Goal: Task Accomplishment & Management: Use online tool/utility

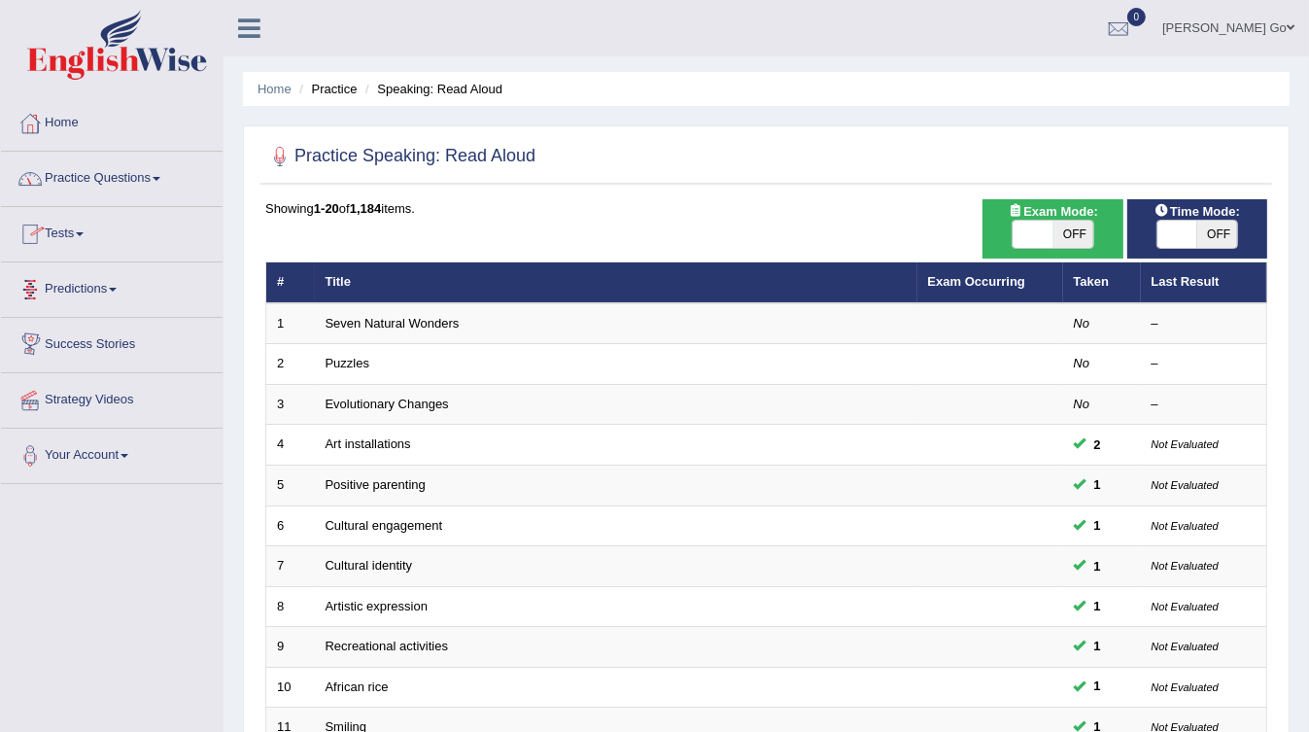
click at [110, 184] on link "Practice Questions" at bounding box center [112, 176] width 222 height 49
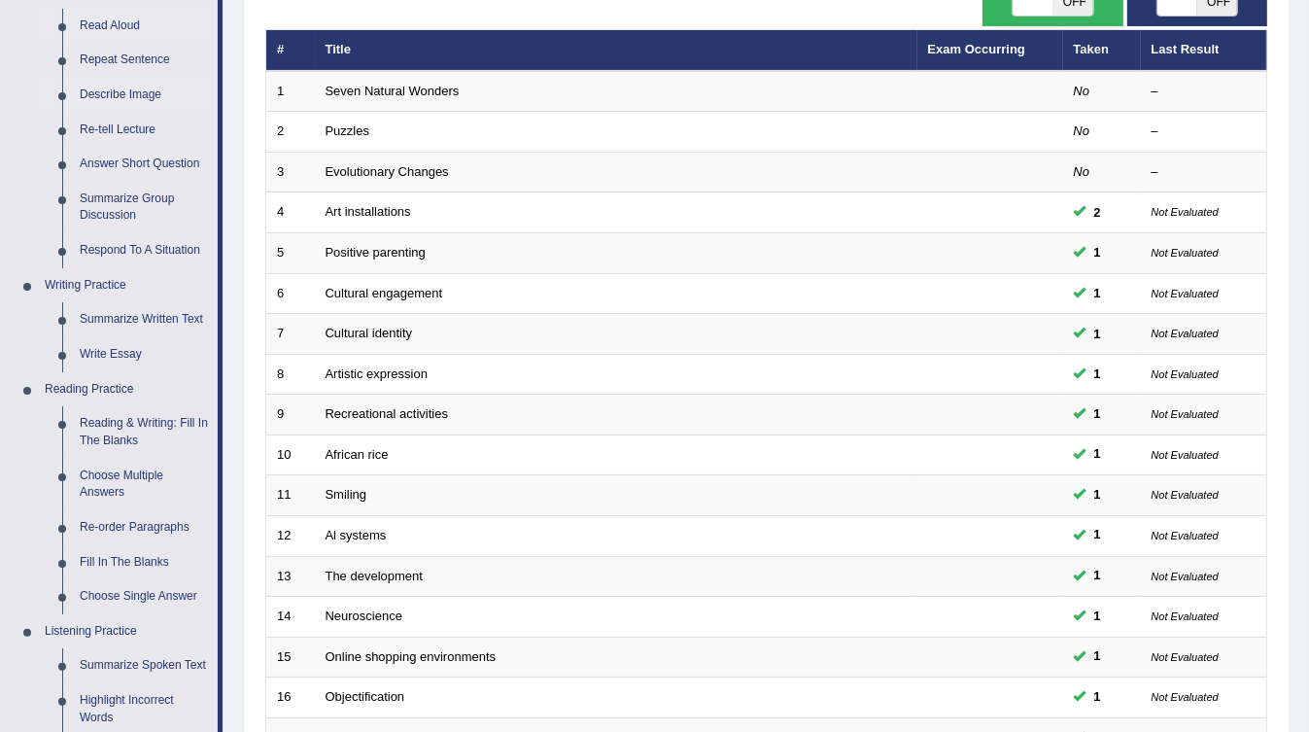
scroll to position [311, 0]
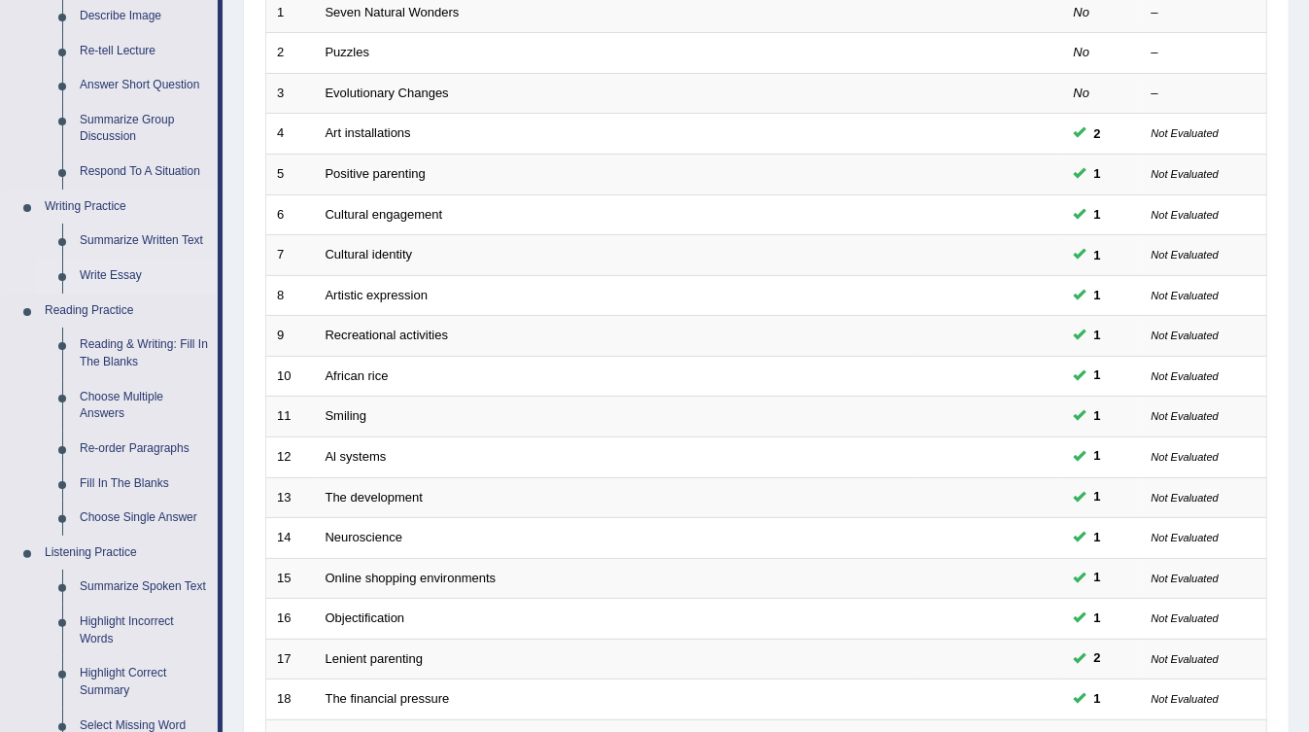
click at [129, 284] on link "Write Essay" at bounding box center [144, 275] width 147 height 35
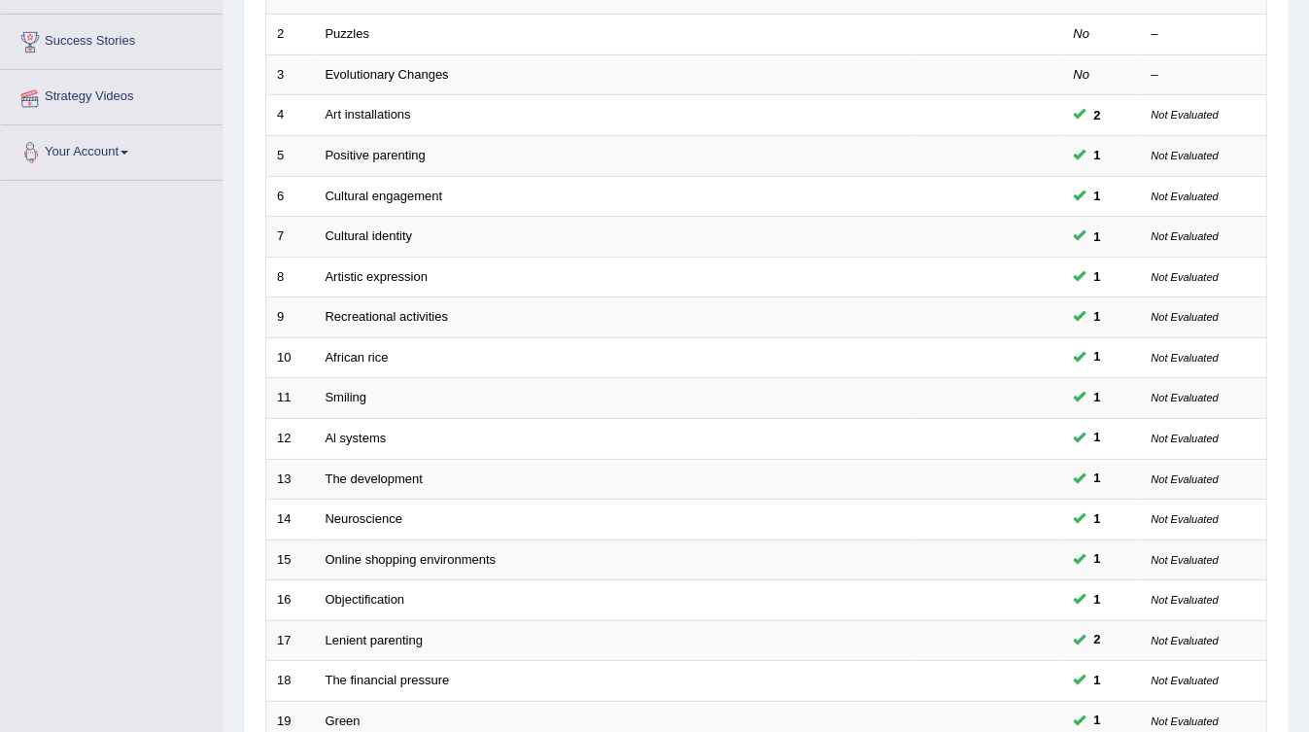
scroll to position [371, 0]
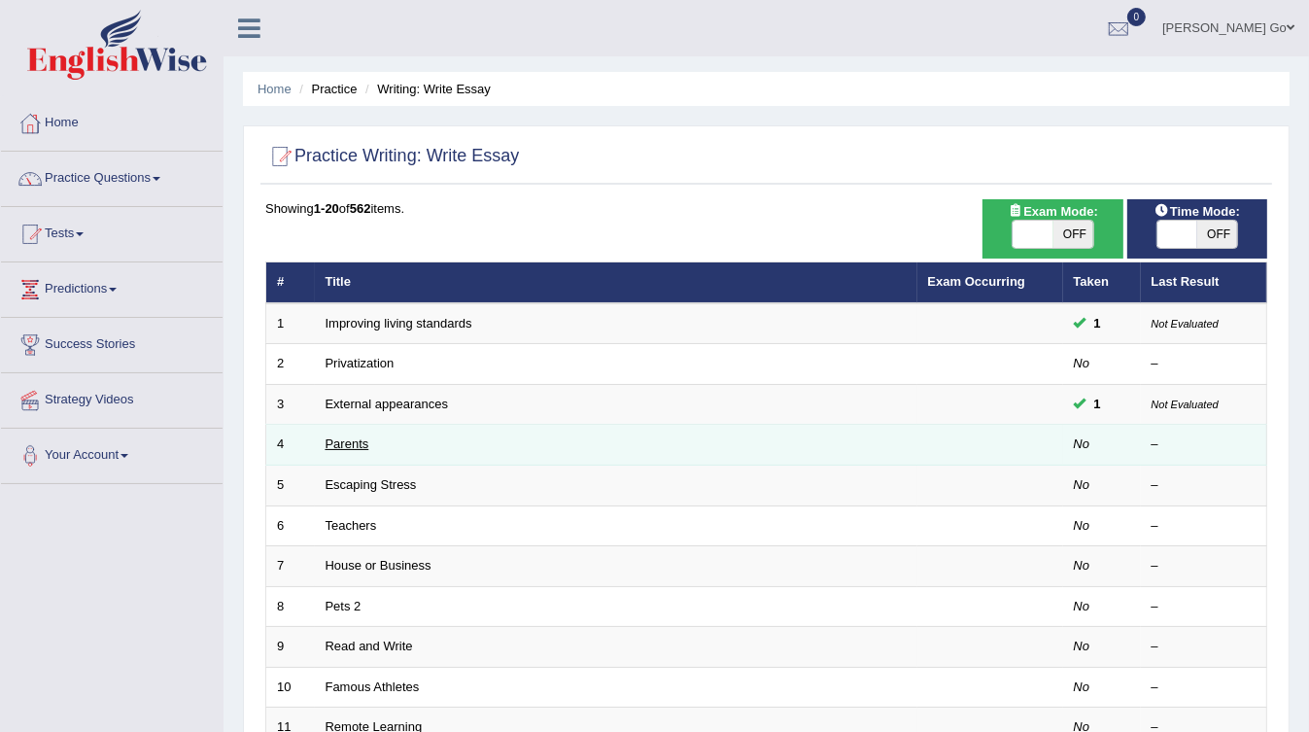
click at [350, 438] on link "Parents" at bounding box center [348, 443] width 44 height 15
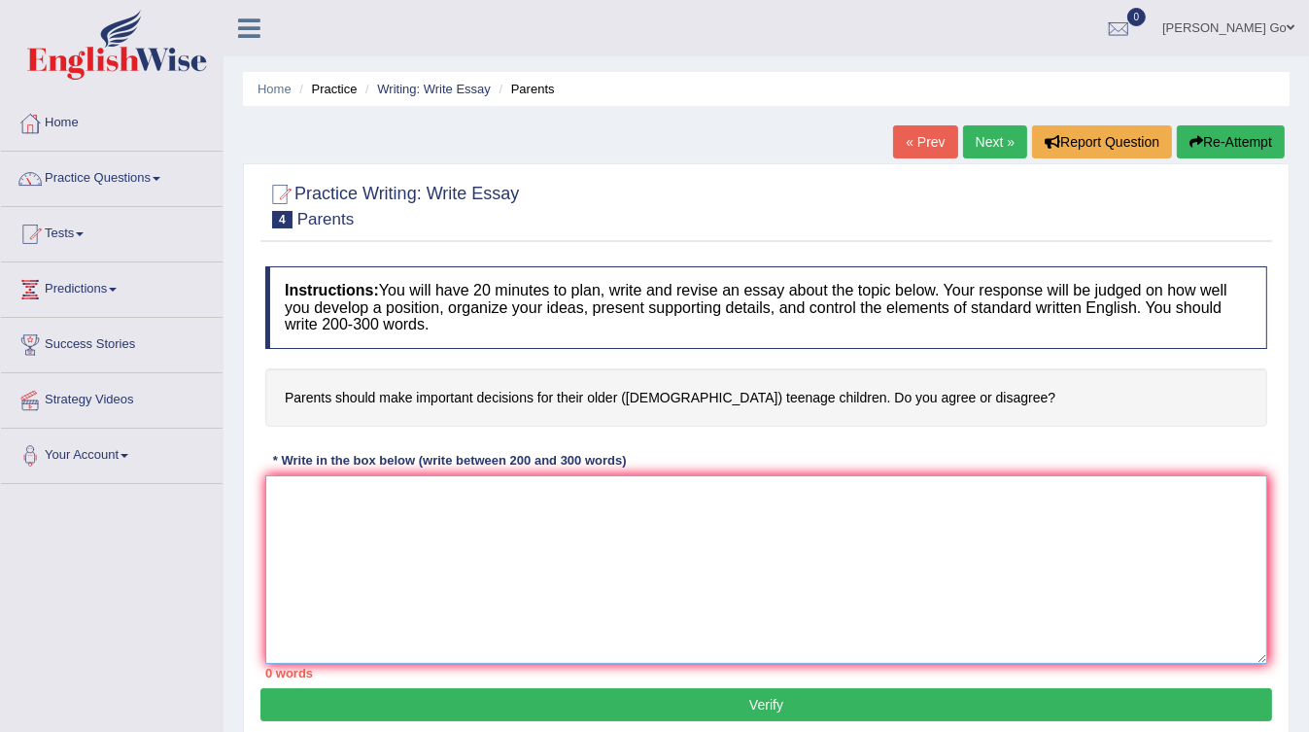
click at [421, 519] on textarea at bounding box center [766, 569] width 1002 height 189
paste textarea "he increasing influence of (essay topic) on our lives has ignited numerous disc…"
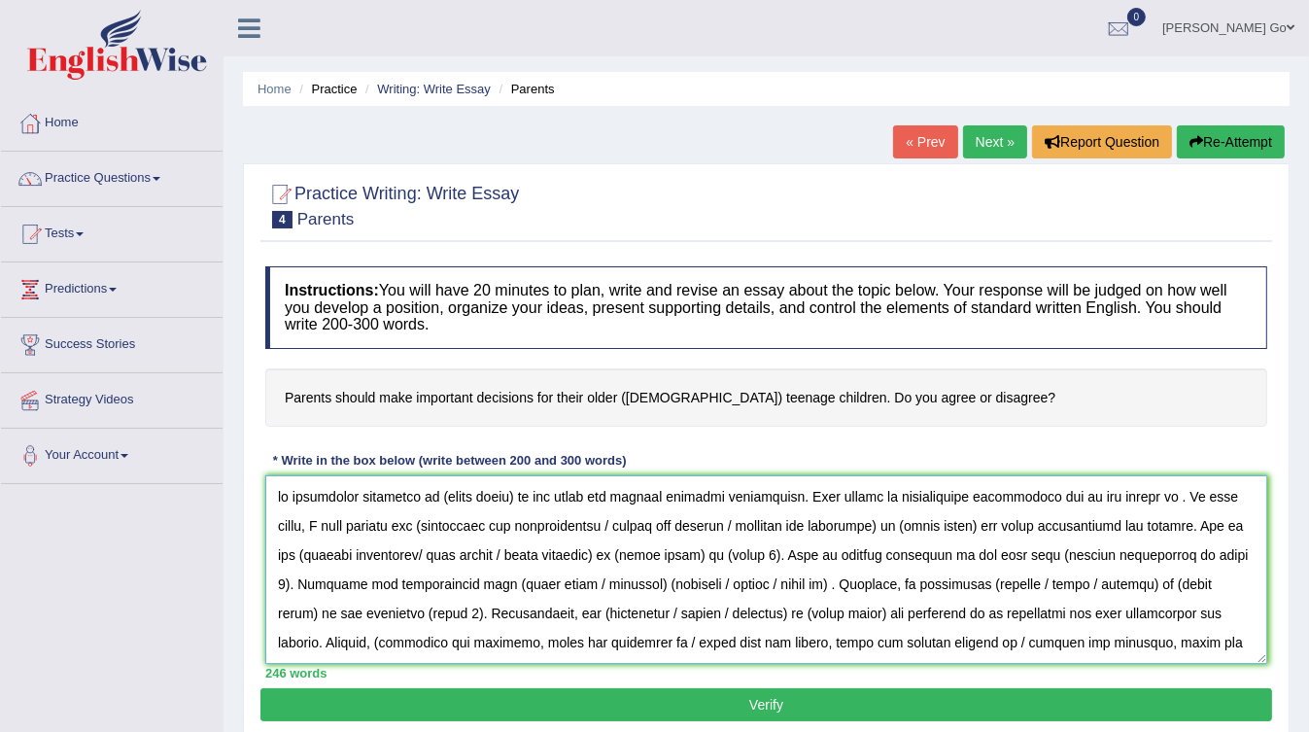
click at [274, 494] on textarea at bounding box center [766, 569] width 1002 height 189
drag, startPoint x: 441, startPoint y: 498, endPoint x: 523, endPoint y: 487, distance: 82.4
click at [523, 487] on textarea at bounding box center [766, 569] width 1002 height 189
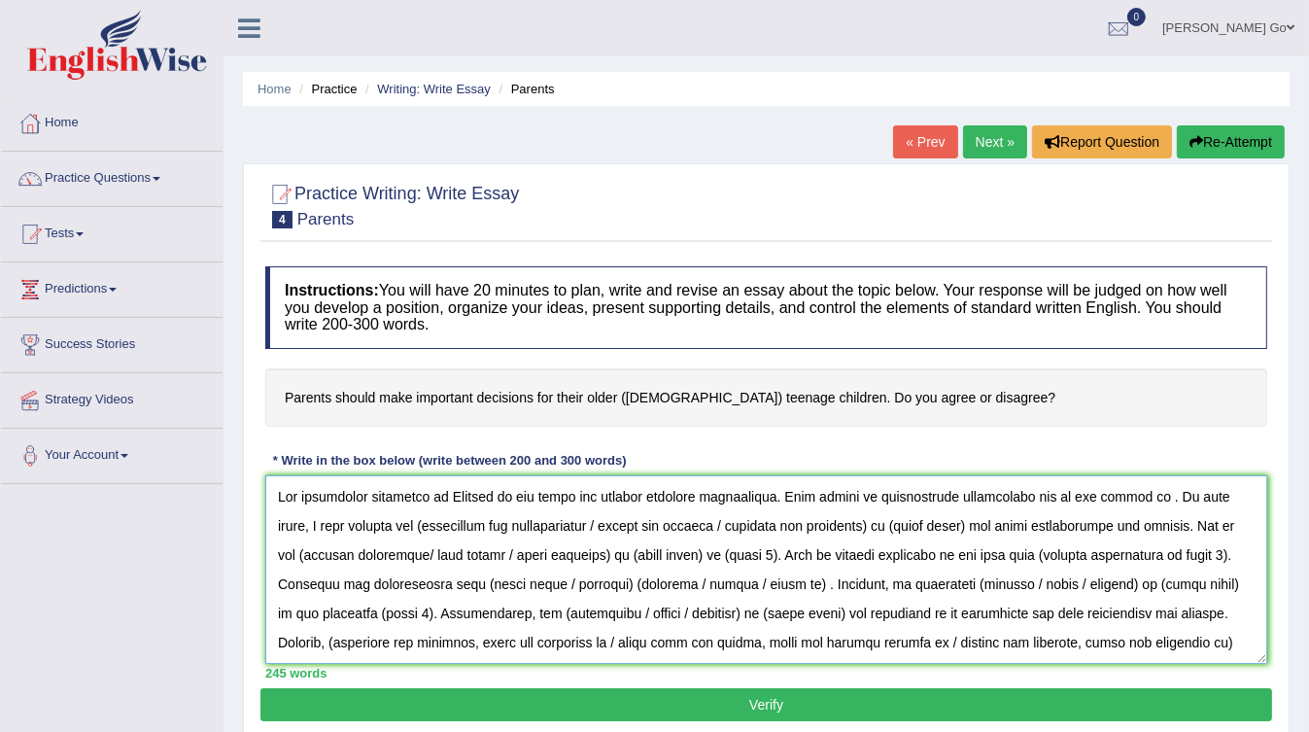
click at [361, 524] on textarea at bounding box center [766, 569] width 1002 height 189
drag, startPoint x: 545, startPoint y: 520, endPoint x: 829, endPoint y: 516, distance: 283.8
click at [829, 516] on textarea at bounding box center [766, 569] width 1002 height 189
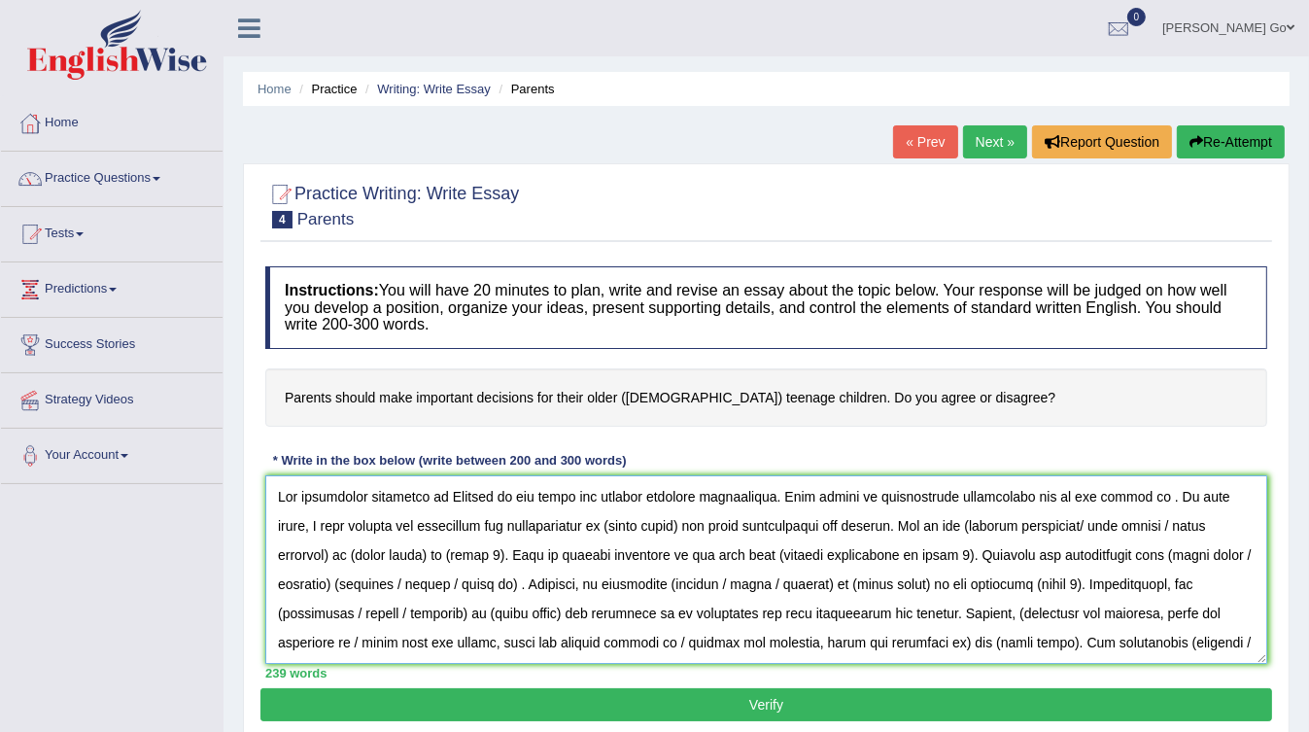
drag, startPoint x: 561, startPoint y: 519, endPoint x: 640, endPoint y: 517, distance: 79.7
click at [640, 517] on textarea at bounding box center [766, 569] width 1002 height 189
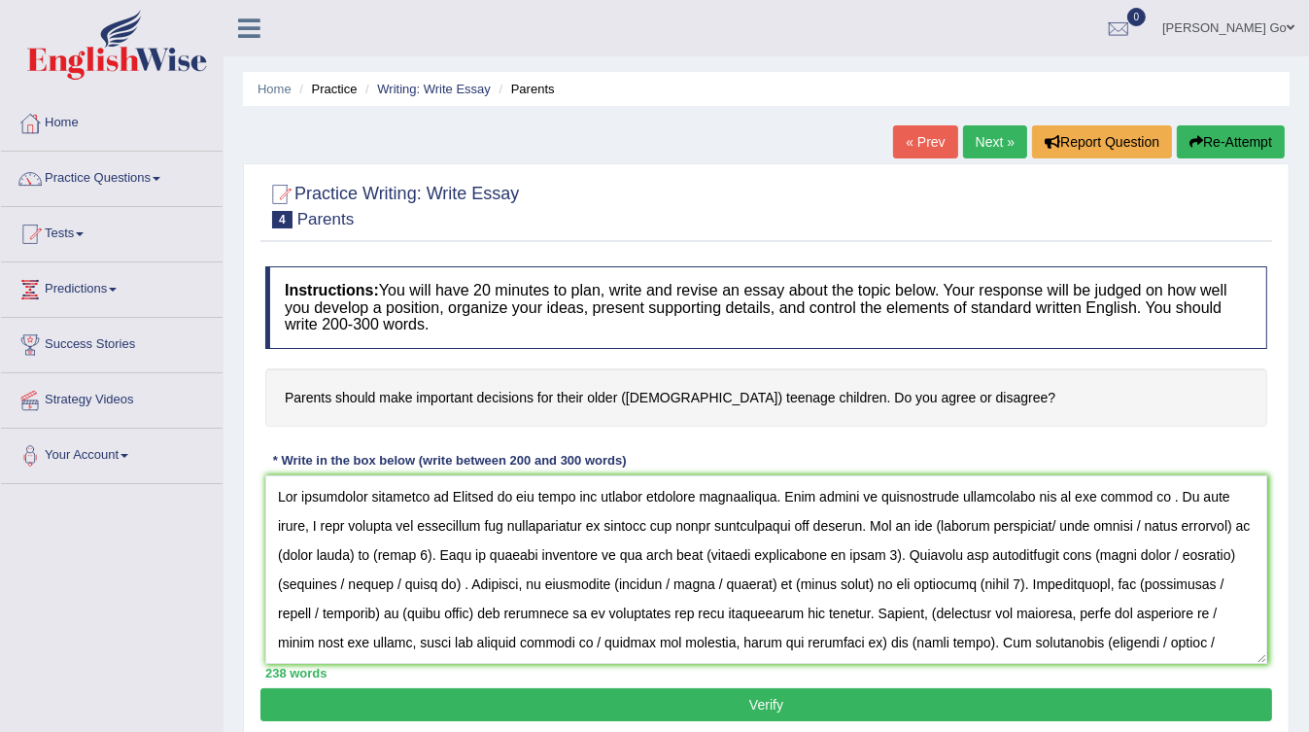
drag, startPoint x: 478, startPoint y: 394, endPoint x: 548, endPoint y: 401, distance: 70.4
click at [548, 401] on h4 "Parents should make important decisions for their older (15 to 18 year-old) tee…" at bounding box center [766, 397] width 1002 height 59
click at [604, 523] on textarea at bounding box center [766, 569] width 1002 height 189
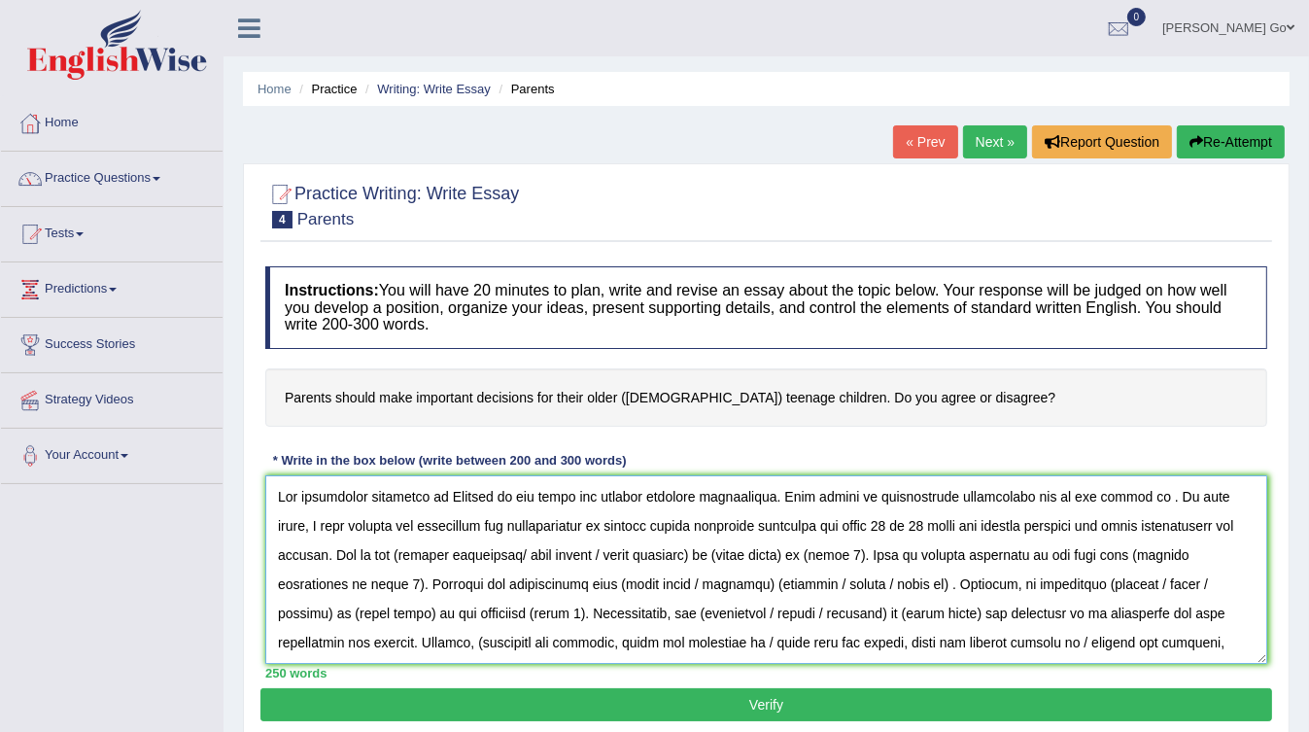
drag, startPoint x: 394, startPoint y: 543, endPoint x: 421, endPoint y: 545, distance: 27.3
click at [397, 553] on textarea at bounding box center [766, 569] width 1002 height 189
drag, startPoint x: 511, startPoint y: 553, endPoint x: 735, endPoint y: 550, distance: 223.5
click at [735, 551] on textarea at bounding box center [766, 569] width 1002 height 189
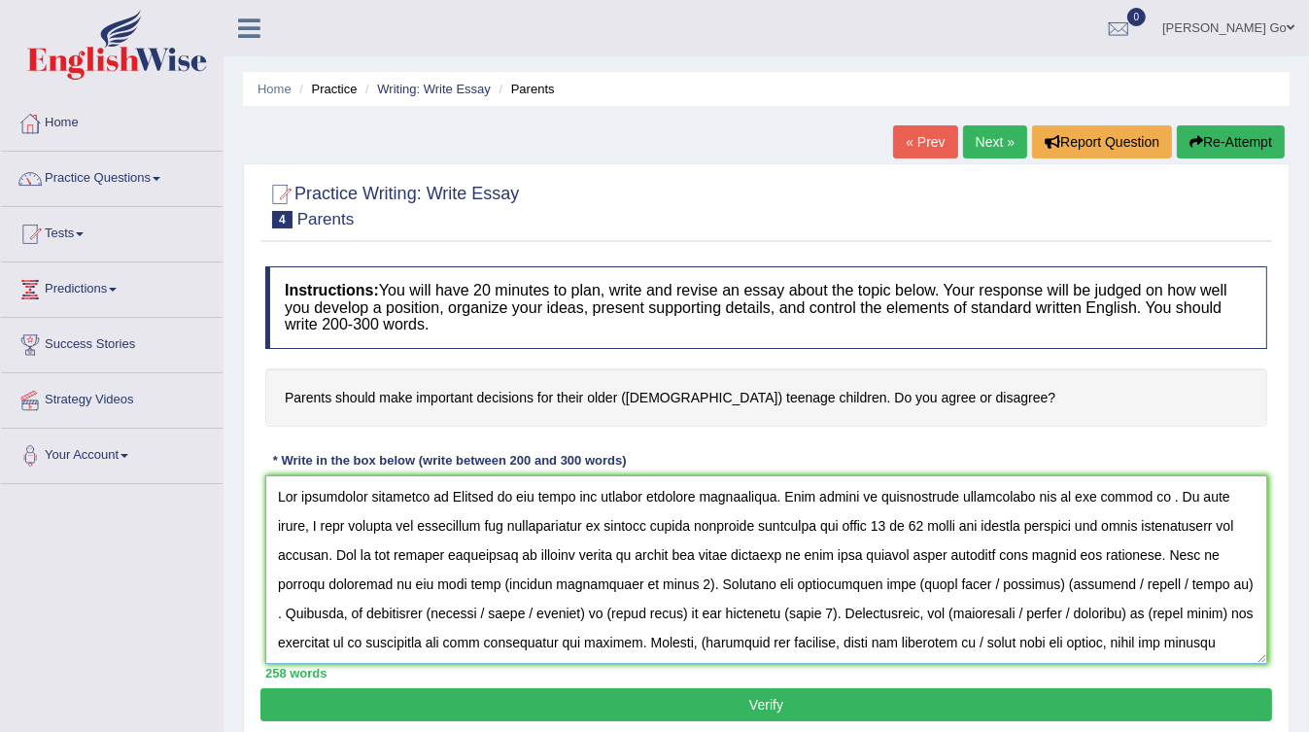
click at [441, 578] on textarea at bounding box center [766, 569] width 1002 height 189
drag, startPoint x: 438, startPoint y: 579, endPoint x: 620, endPoint y: 571, distance: 181.9
click at [620, 571] on textarea at bounding box center [766, 569] width 1002 height 189
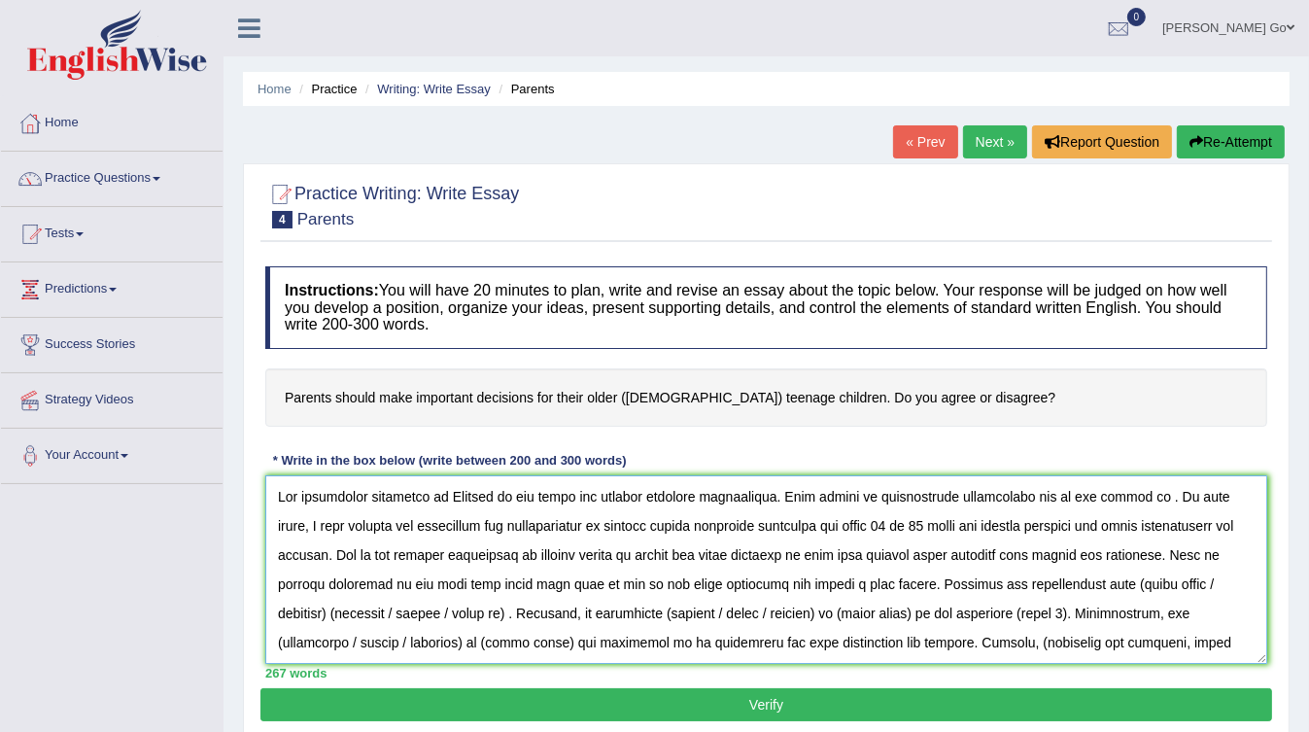
drag, startPoint x: 1037, startPoint y: 579, endPoint x: 1183, endPoint y: 579, distance: 146.7
click at [1183, 579] on textarea at bounding box center [766, 569] width 1002 height 189
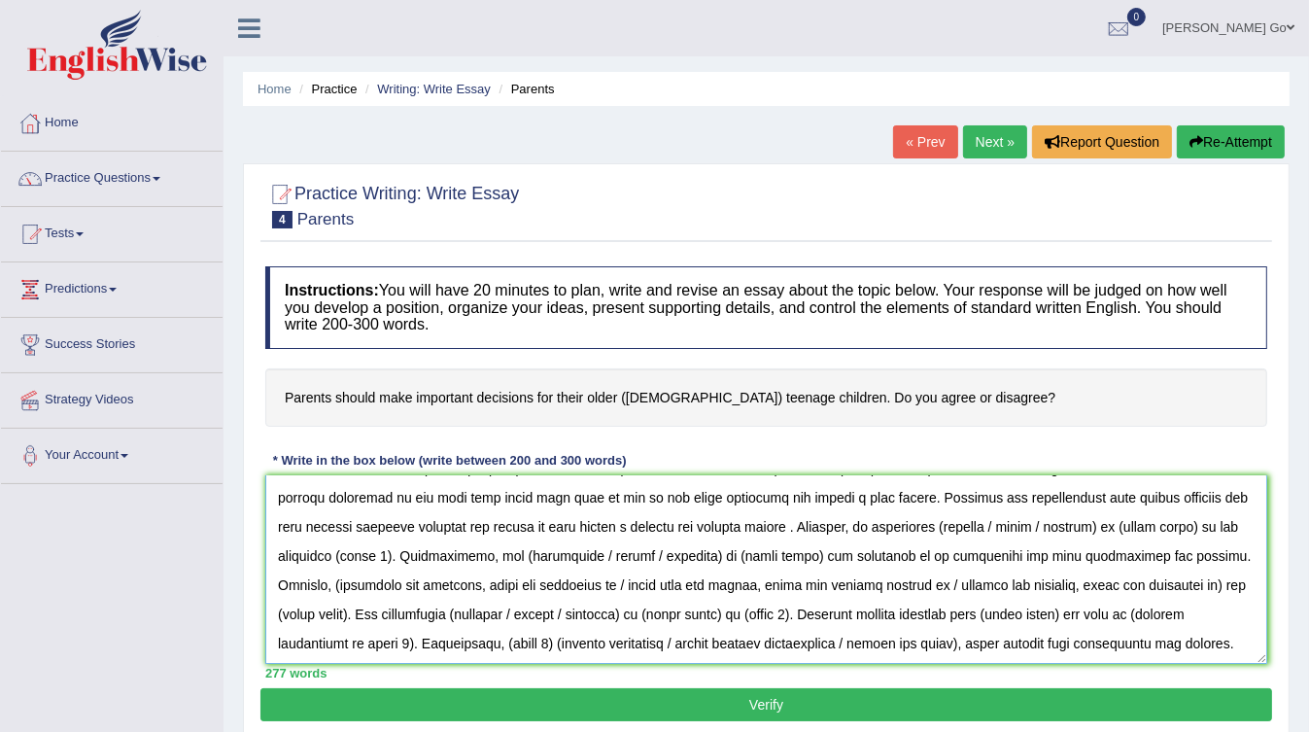
scroll to position [78, 0]
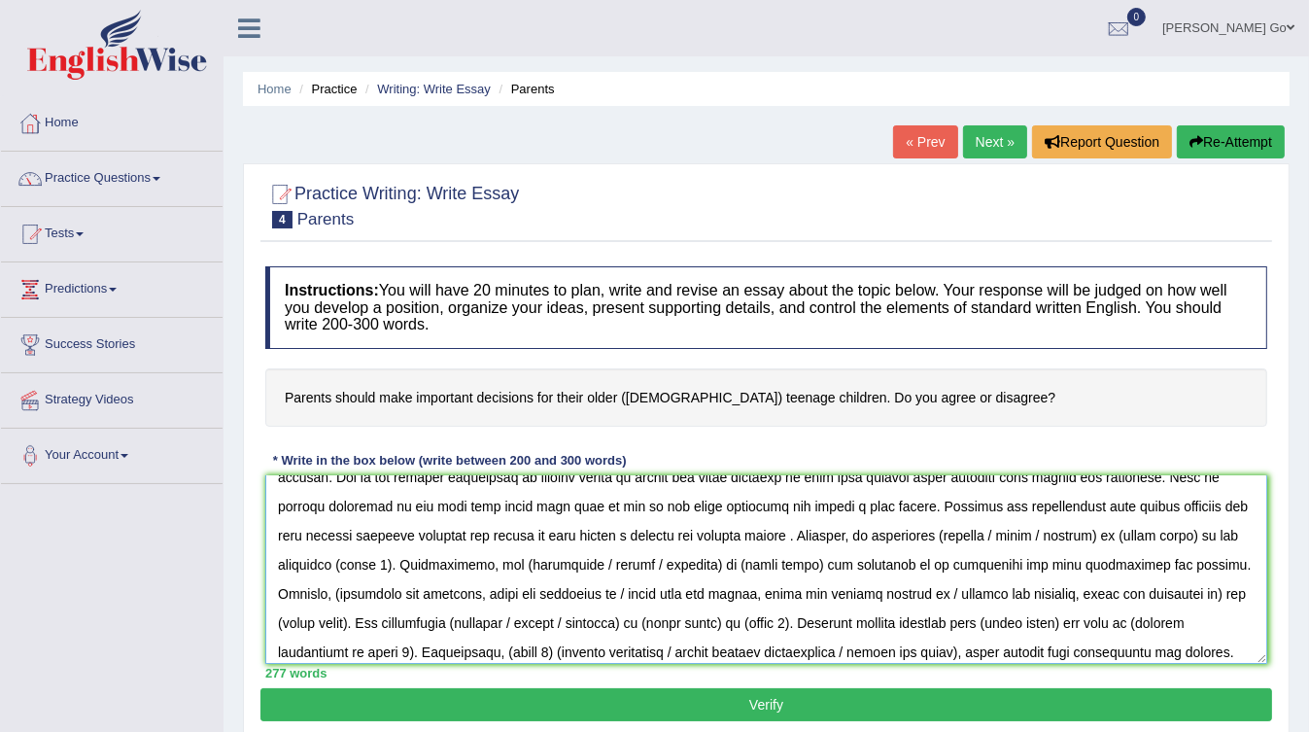
click at [880, 534] on textarea at bounding box center [766, 569] width 1002 height 189
click at [315, 559] on textarea at bounding box center [766, 569] width 1002 height 189
drag, startPoint x: 329, startPoint y: 561, endPoint x: 829, endPoint y: 523, distance: 500.9
click at [737, 529] on textarea at bounding box center [766, 569] width 1002 height 189
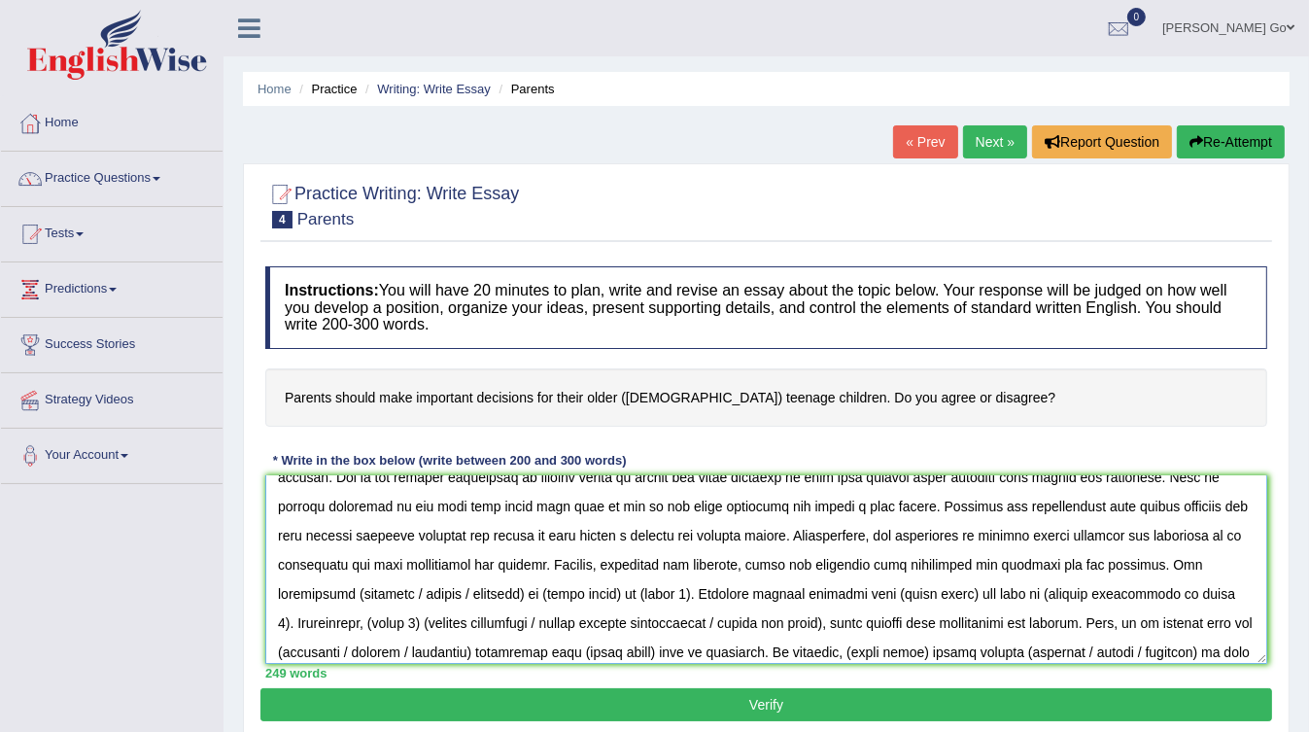
click at [1079, 557] on textarea at bounding box center [766, 569] width 1002 height 189
click at [270, 593] on textarea at bounding box center [766, 569] width 1002 height 189
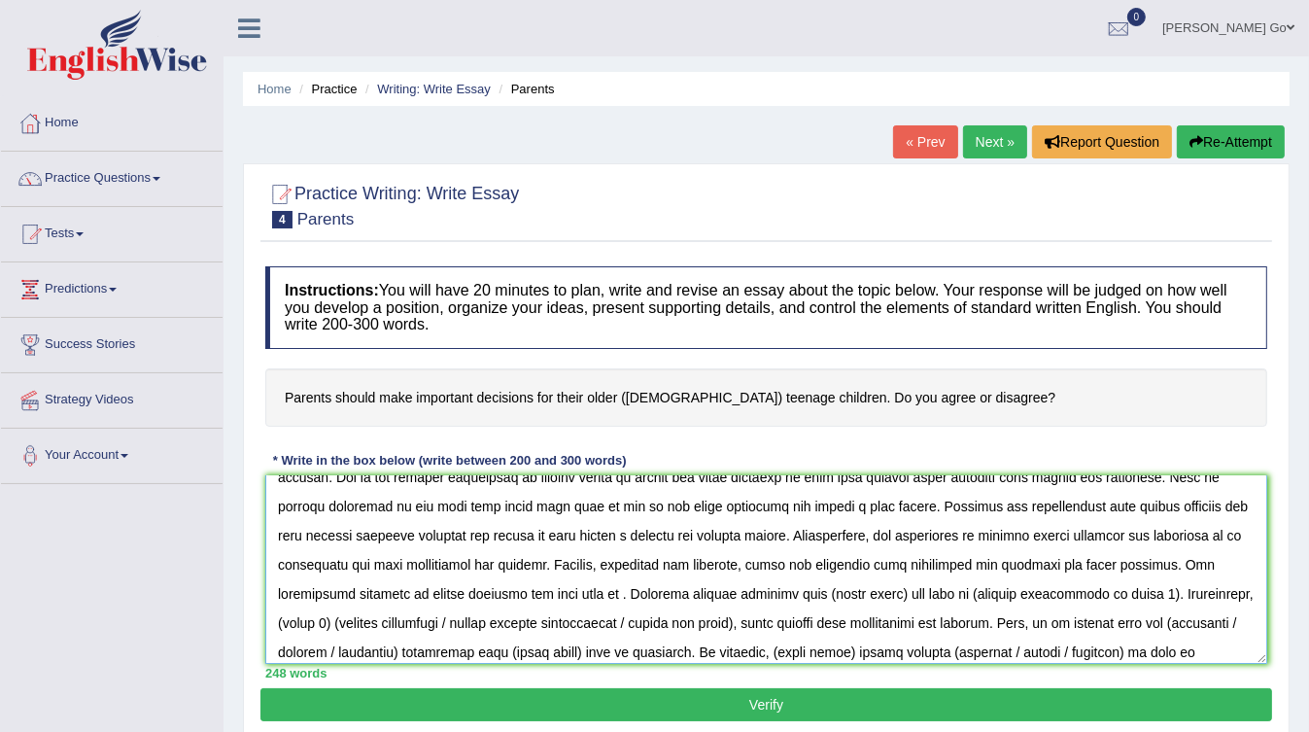
click at [451, 584] on textarea at bounding box center [766, 569] width 1002 height 189
click at [1178, 614] on textarea at bounding box center [766, 569] width 1002 height 189
click at [1155, 620] on textarea at bounding box center [766, 569] width 1002 height 189
drag, startPoint x: 1131, startPoint y: 616, endPoint x: 1147, endPoint y: 615, distance: 15.6
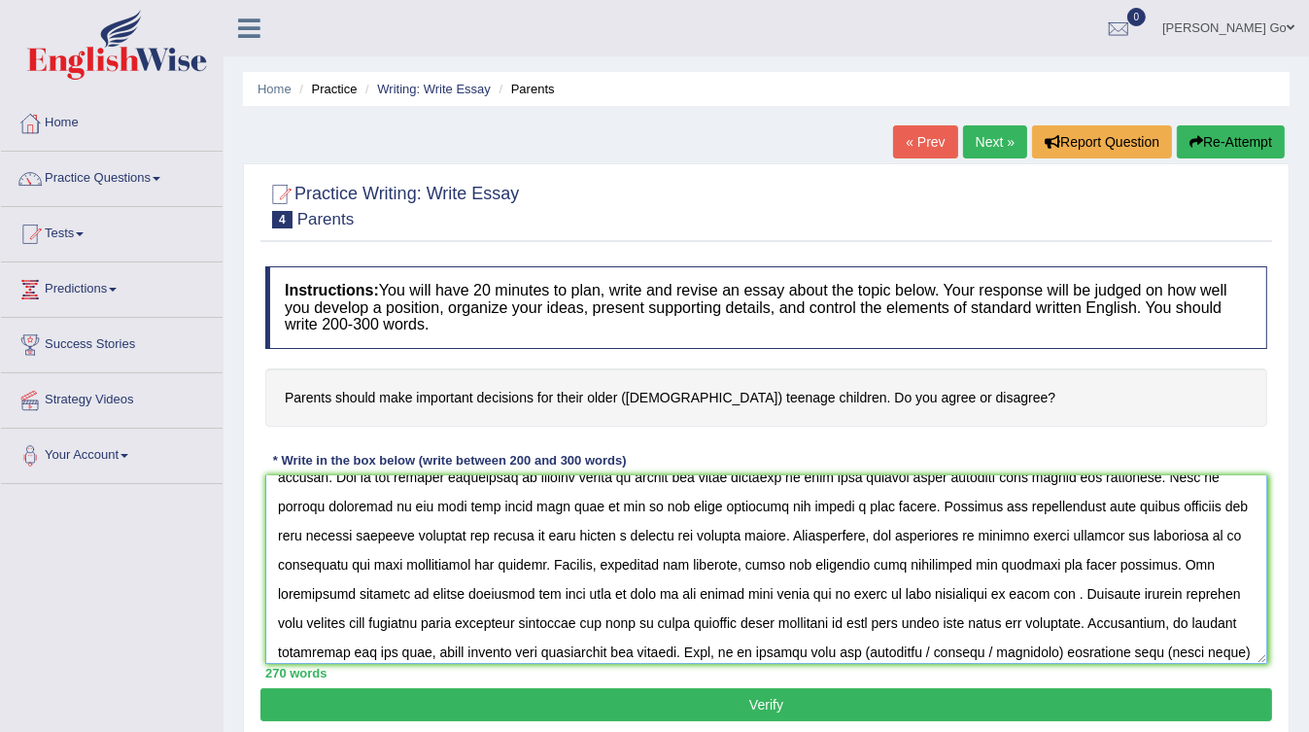
click at [1147, 615] on textarea at bounding box center [766, 569] width 1002 height 189
click at [1128, 620] on textarea at bounding box center [766, 569] width 1002 height 189
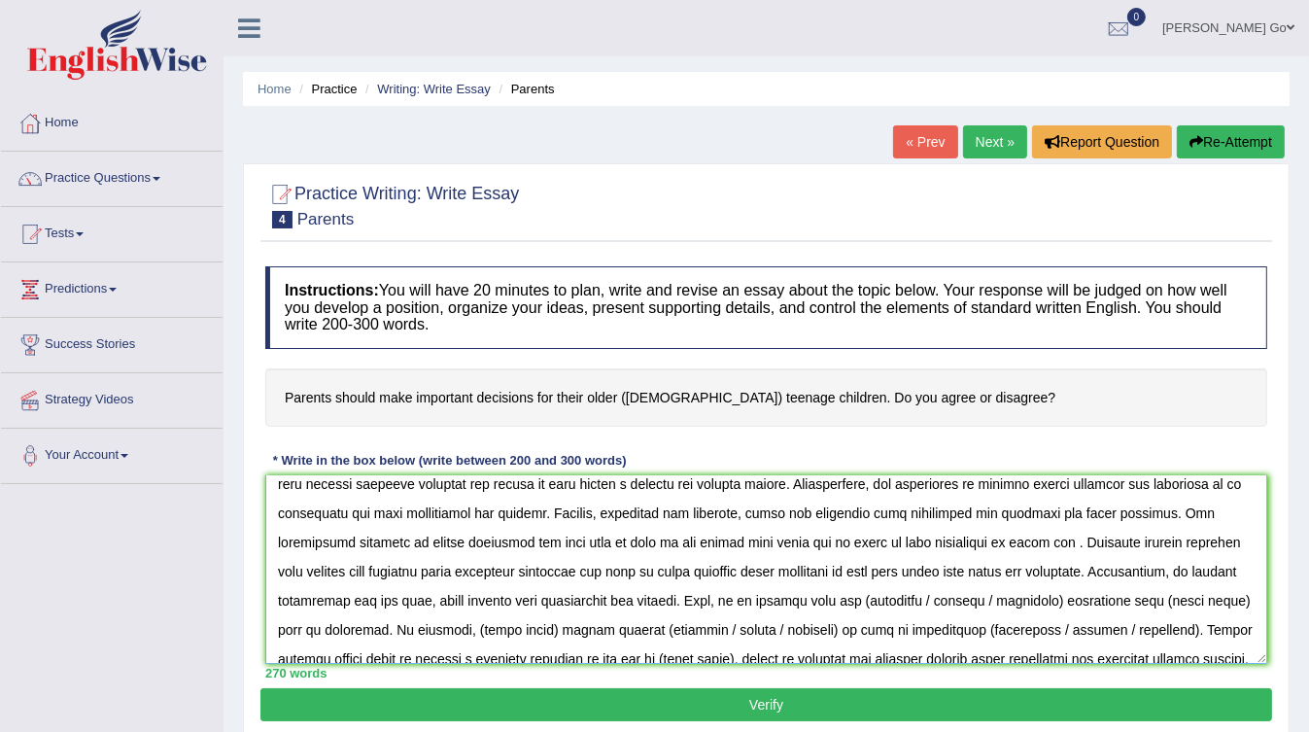
scroll to position [145, 0]
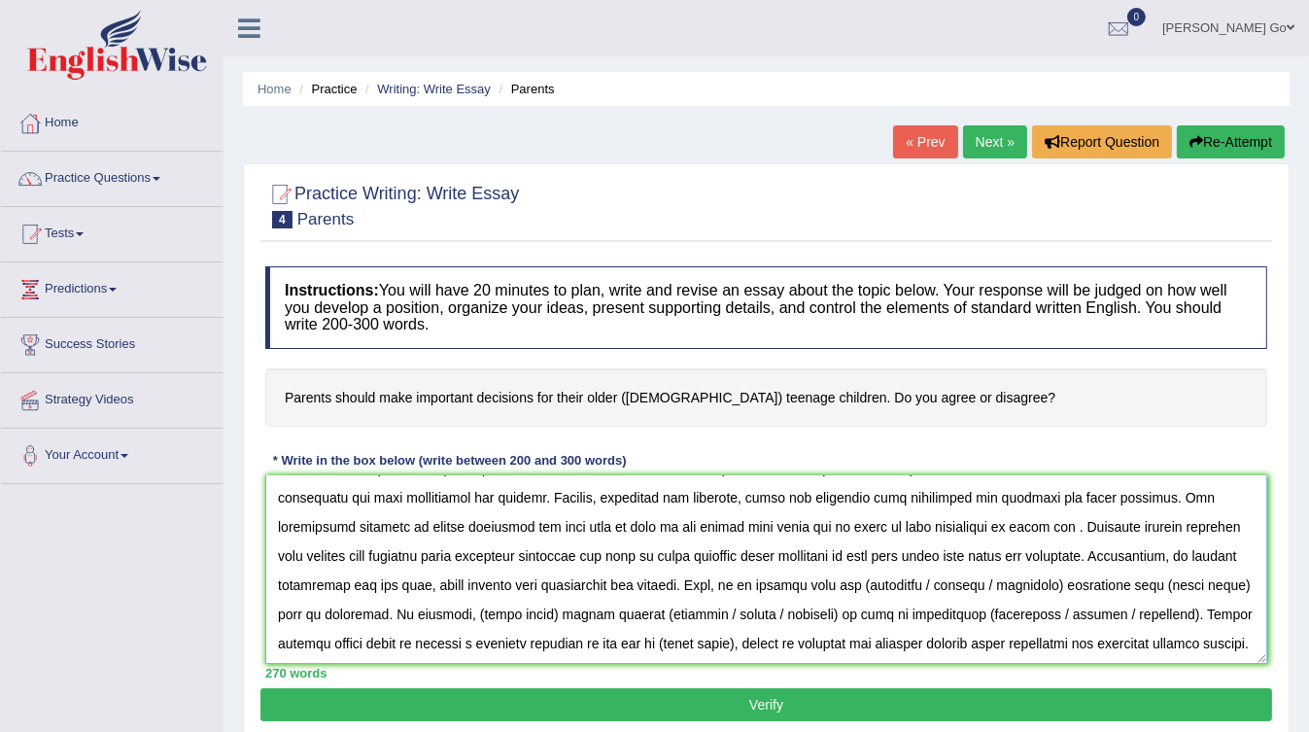
drag, startPoint x: 348, startPoint y: 643, endPoint x: 263, endPoint y: 577, distance: 107.3
click at [263, 577] on div "Instructions: You will have 20 minutes to plan, write and revise an essay about…" at bounding box center [765, 472] width 1011 height 431
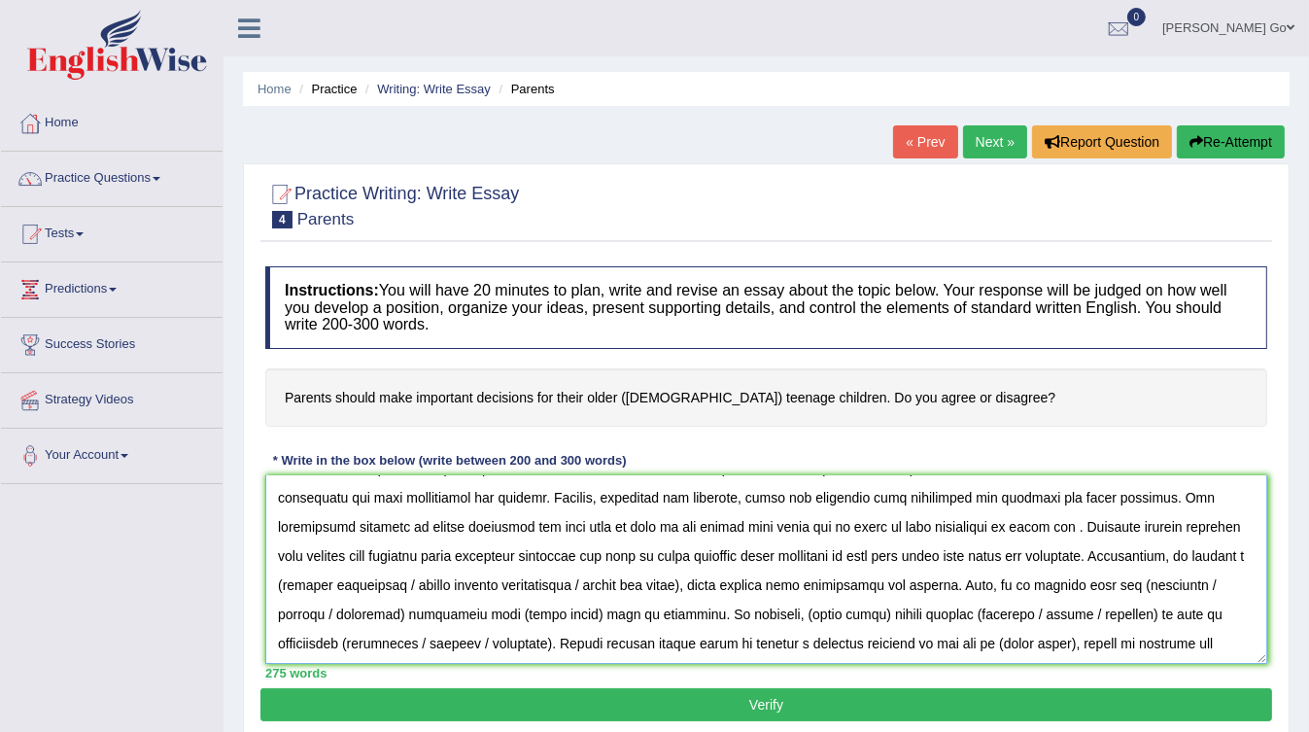
type textarea "The increasing influence of Parents on our lives has ignited numerous discussio…"
